Goal: Task Accomplishment & Management: Manage account settings

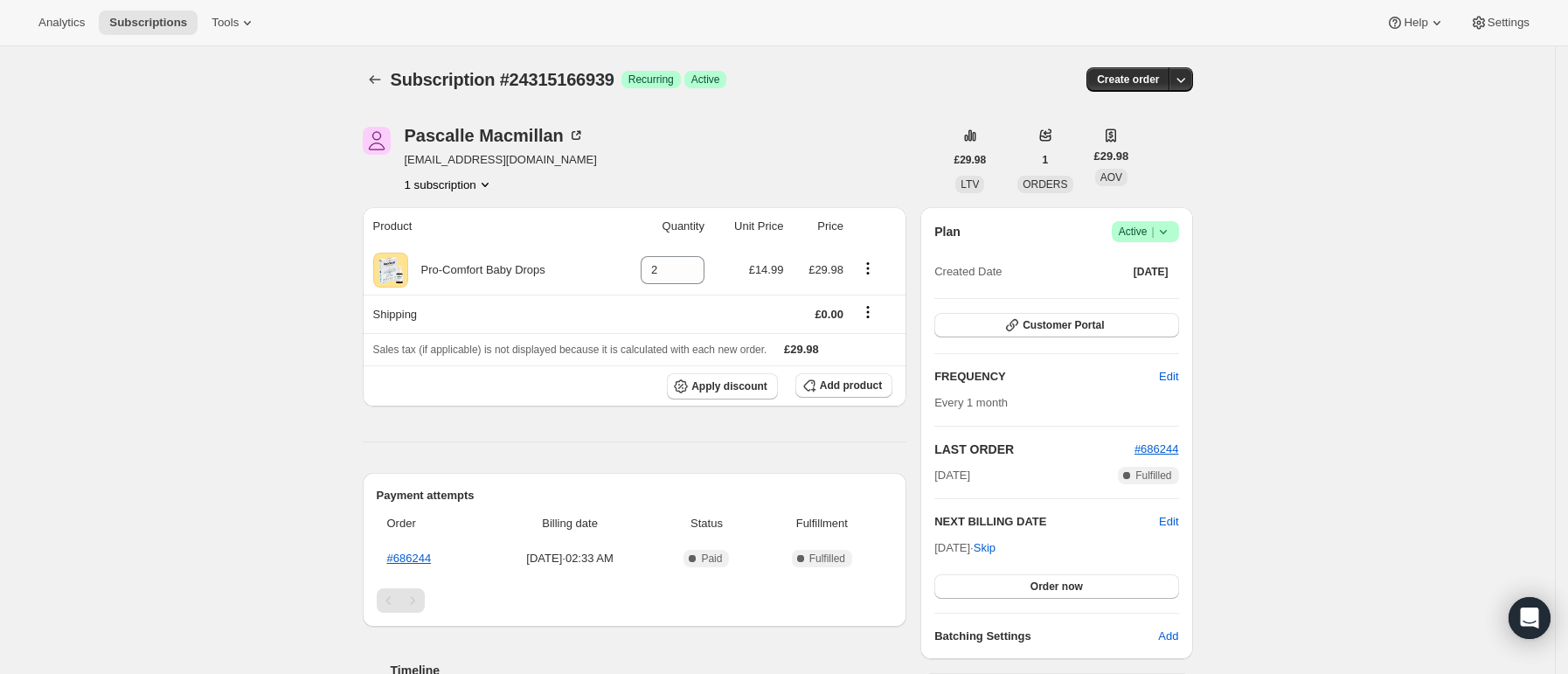
click at [1166, 229] on icon at bounding box center [1164, 231] width 18 height 18
click at [1158, 289] on span "Cancel subscription" at bounding box center [1152, 295] width 98 height 13
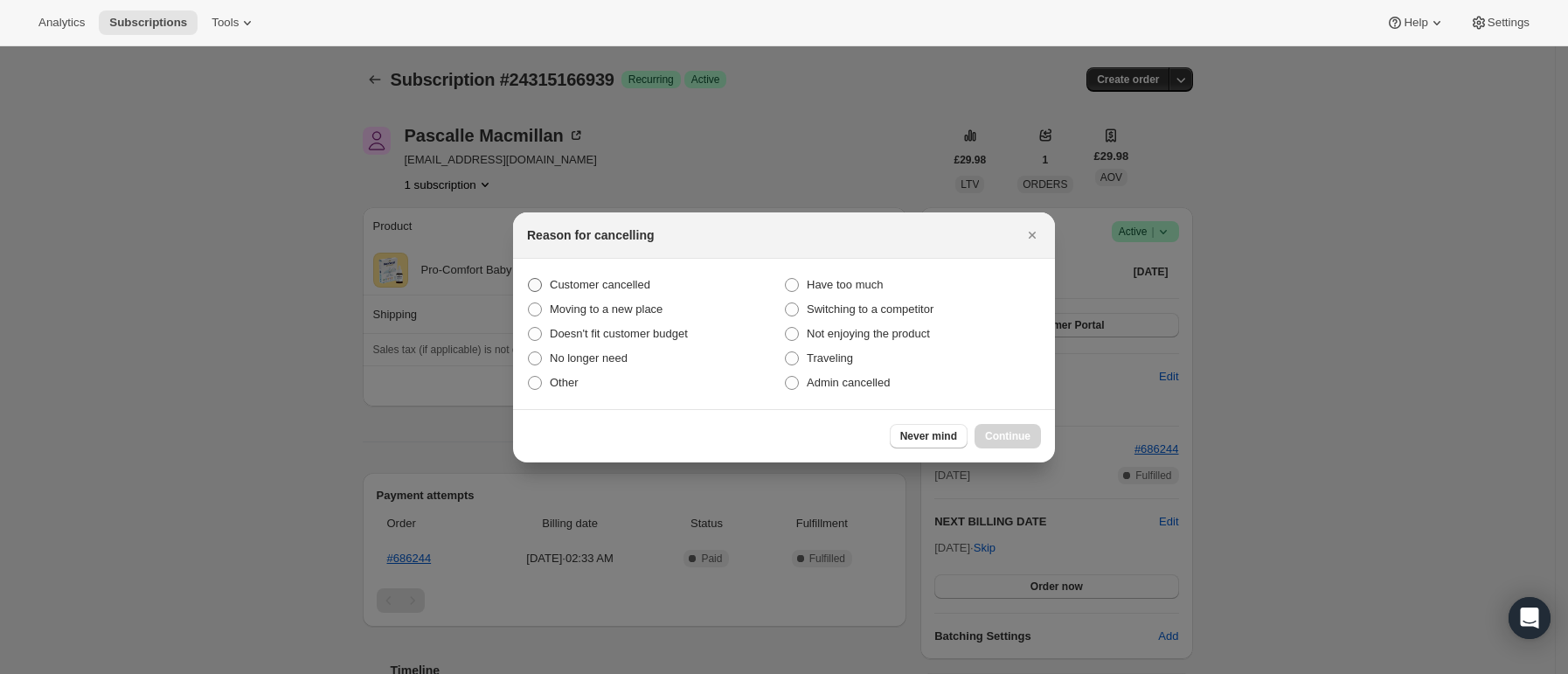
click at [597, 287] on span "Customer cancelled" at bounding box center [599, 285] width 100 height 13
click at [529, 279] on input "Customer cancelled" at bounding box center [528, 278] width 1 height 1
radio input "true"
click at [1037, 435] on button "Continue" at bounding box center [1008, 436] width 66 height 25
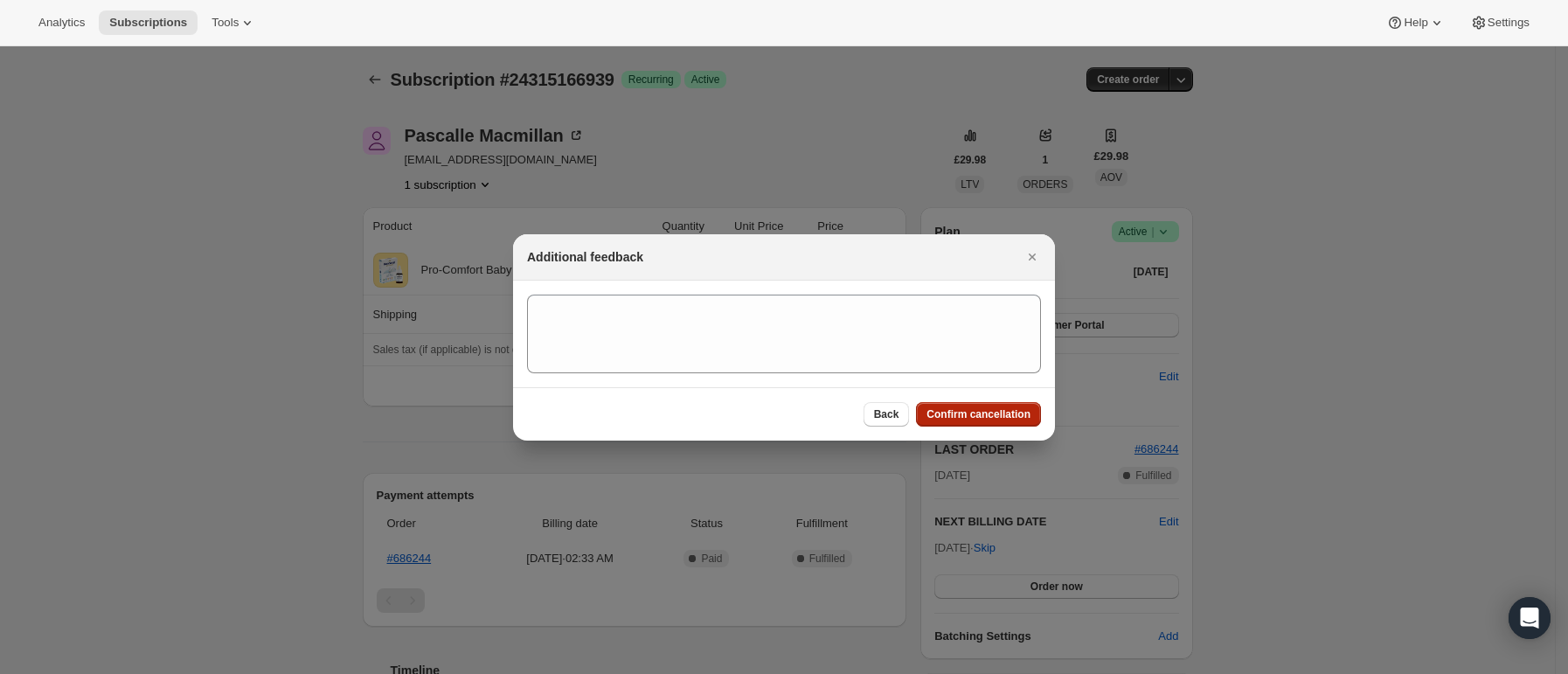
click at [973, 411] on span "Confirm cancellation" at bounding box center [978, 415] width 104 height 14
